Goal: Information Seeking & Learning: Learn about a topic

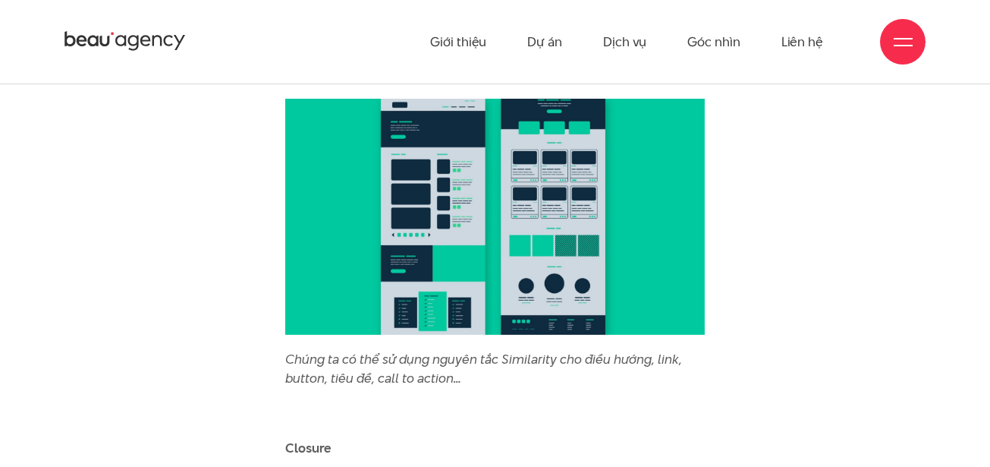
scroll to position [5920, 0]
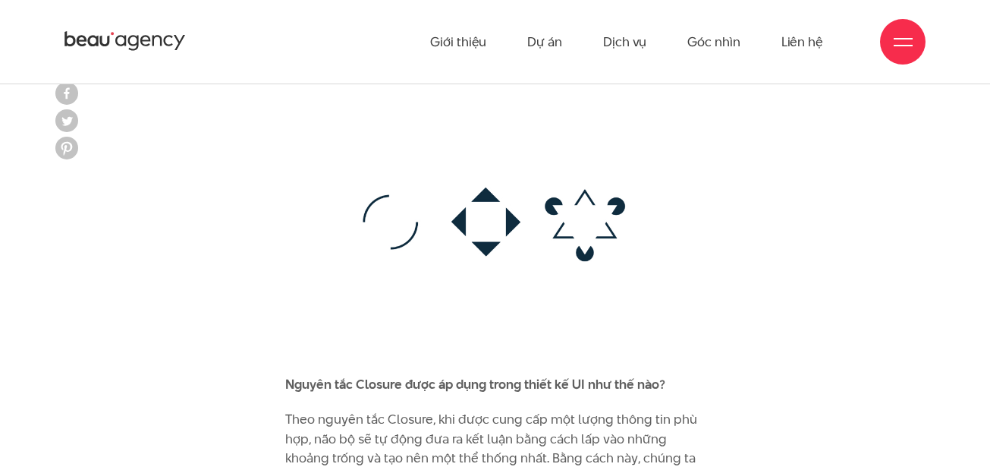
scroll to position [6991, 0]
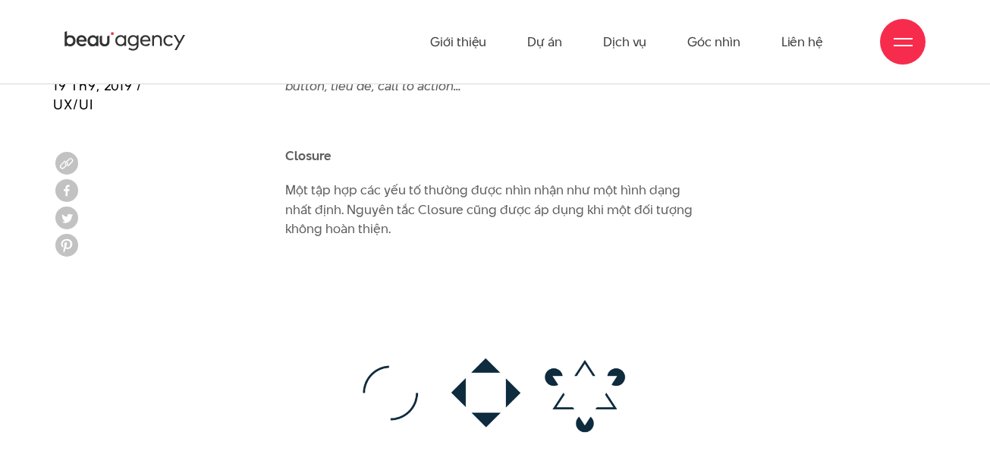
click at [334, 146] on p "Closure" at bounding box center [495, 156] width 420 height 20
drag, startPoint x: 330, startPoint y: 132, endPoint x: 280, endPoint y: 130, distance: 50.1
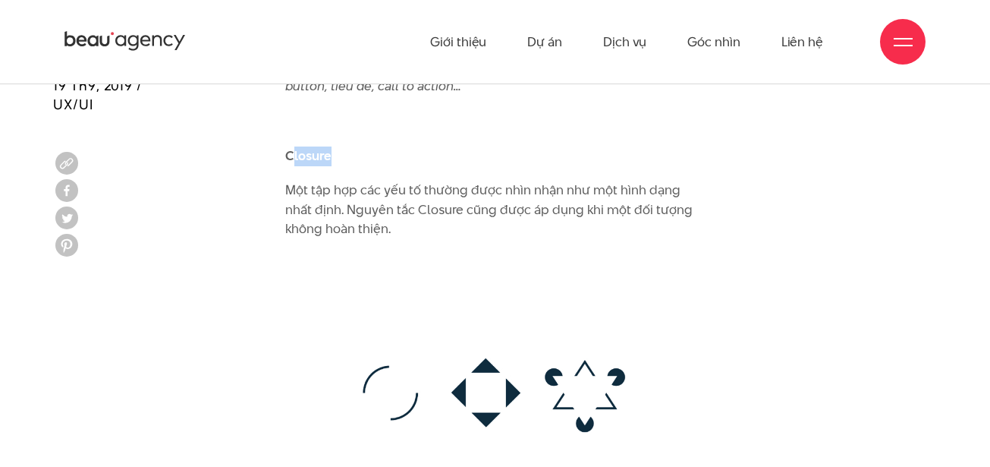
drag, startPoint x: 296, startPoint y: 141, endPoint x: 338, endPoint y: 144, distance: 41.8
click at [338, 146] on p "Closure" at bounding box center [495, 156] width 420 height 20
click at [482, 193] on p "Một tập hợp các yếu tố thường được nhìn nhận như một hình dạng nhất định. Nguyê…" at bounding box center [495, 210] width 420 height 58
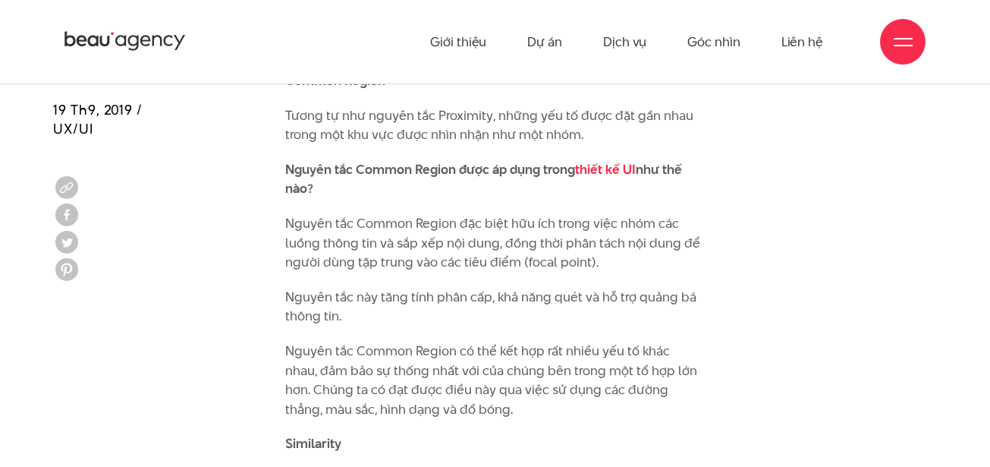
scroll to position [5579, 0]
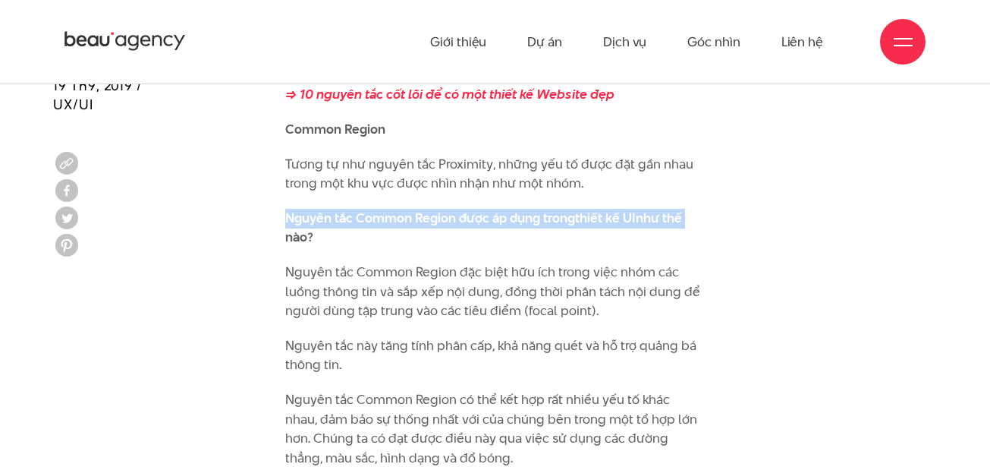
drag, startPoint x: 988, startPoint y: 185, endPoint x: 985, endPoint y: 171, distance: 14.2
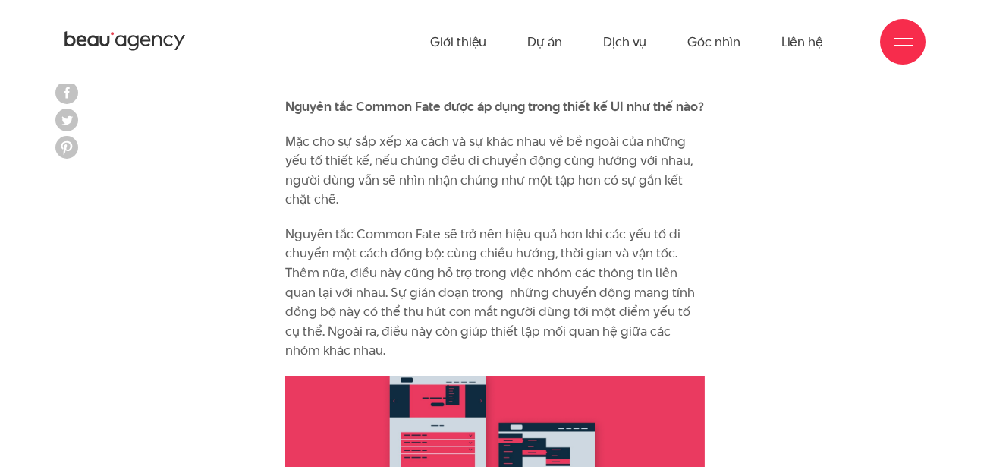
scroll to position [10158, 0]
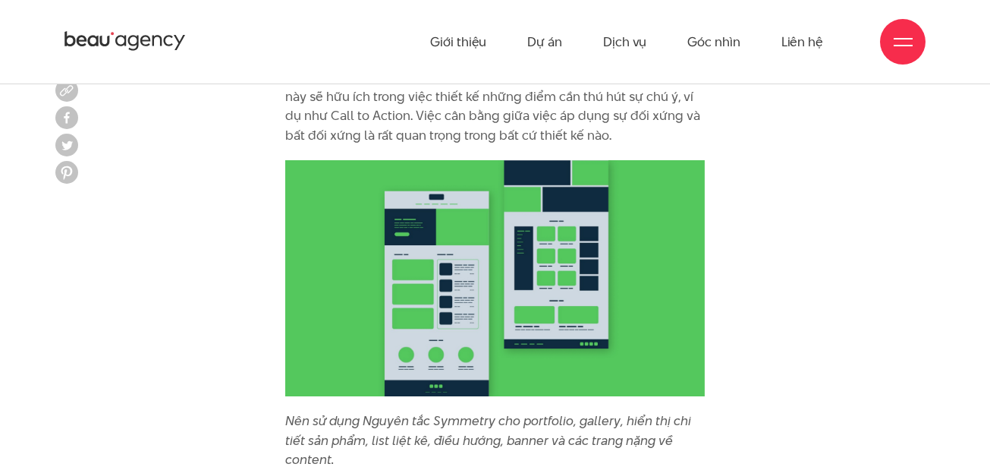
scroll to position [8453, 0]
